Goal: Information Seeking & Learning: Learn about a topic

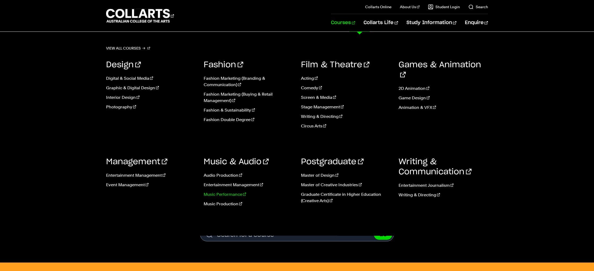
click at [230, 196] on link "Music Performance" at bounding box center [249, 194] width 90 height 6
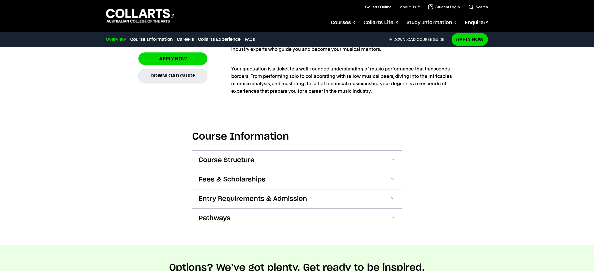
scroll to position [433, 0]
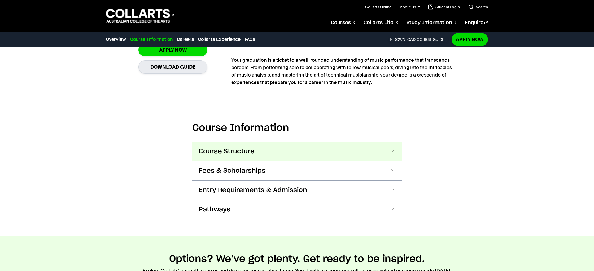
click at [207, 149] on span "Course Structure" at bounding box center [227, 151] width 56 height 8
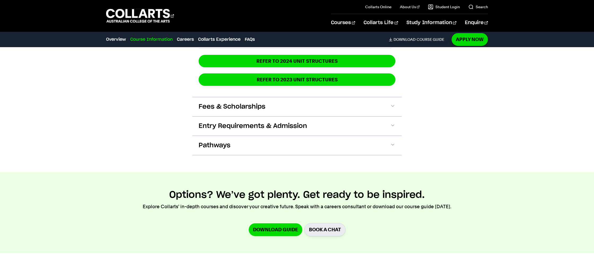
scroll to position [909, 0]
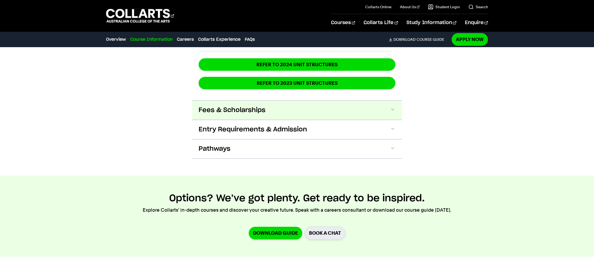
click at [223, 106] on button "Fees & Scholarships" at bounding box center [296, 110] width 209 height 19
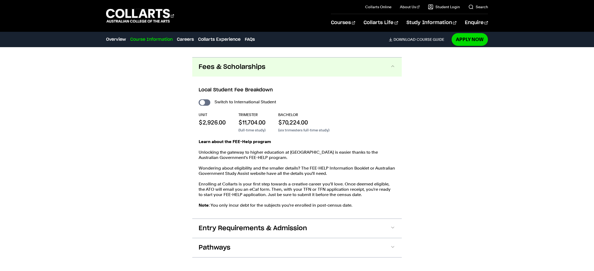
scroll to position [962, 0]
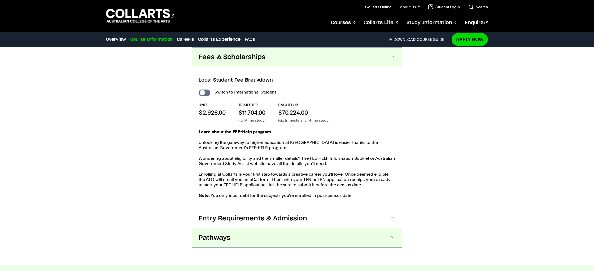
click at [258, 239] on button "Pathways" at bounding box center [296, 238] width 209 height 19
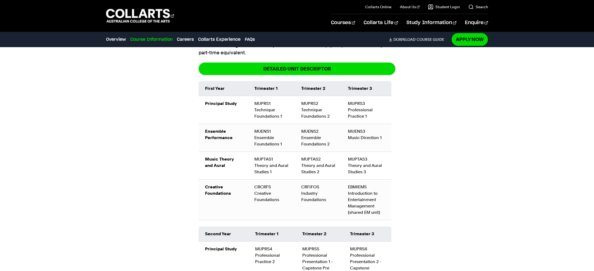
scroll to position [574, 0]
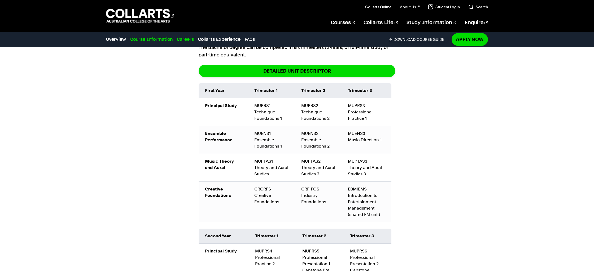
click at [183, 38] on link "Careers" at bounding box center [185, 39] width 17 height 6
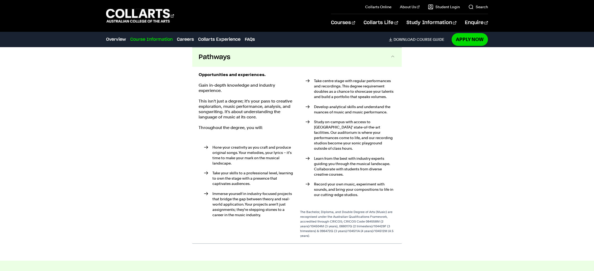
scroll to position [1130, 0]
